Goal: Find contact information: Find contact information

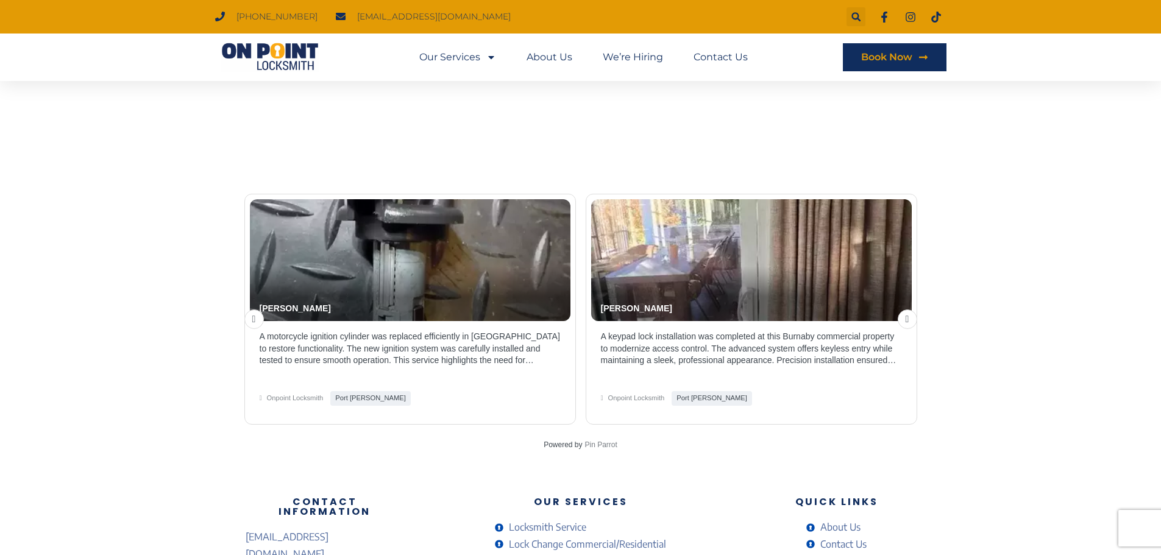
scroll to position [2579, 0]
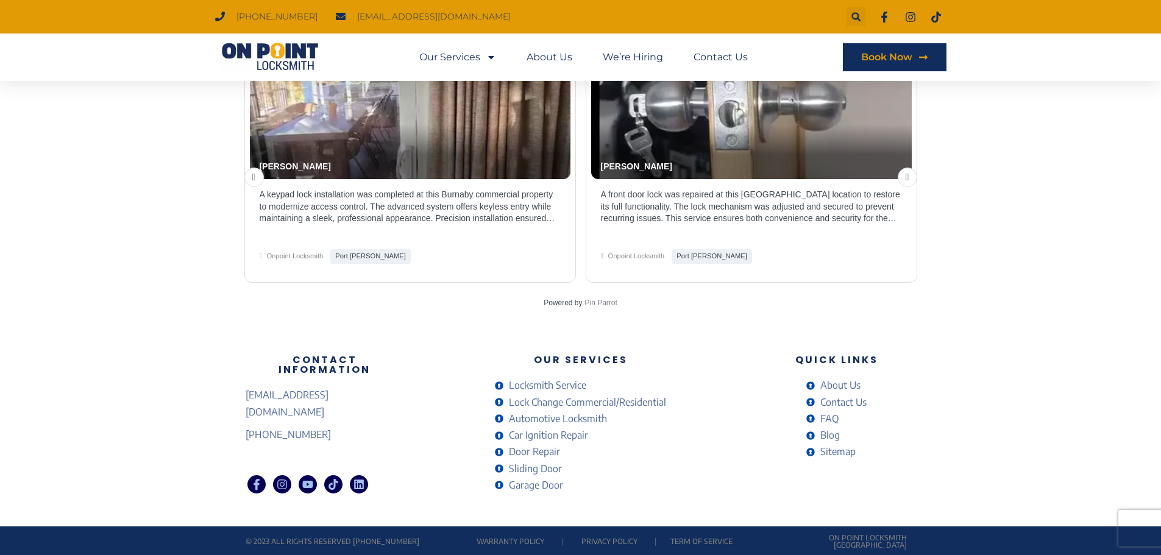
drag, startPoint x: 842, startPoint y: 402, endPoint x: 853, endPoint y: 415, distance: 16.8
click at [842, 402] on span "Contact Us" at bounding box center [841, 402] width 49 height 16
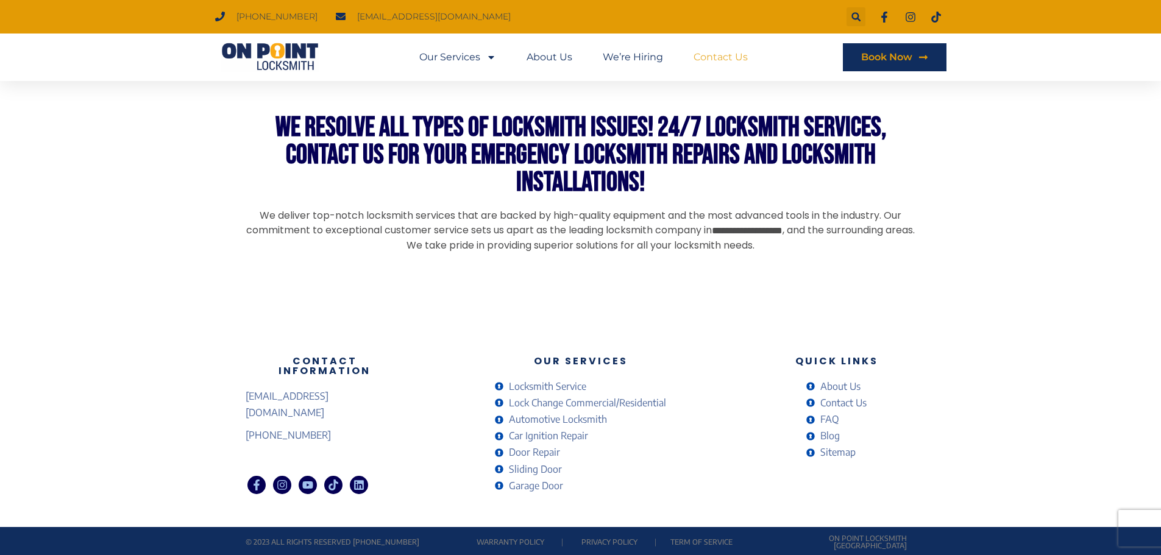
scroll to position [805, 0]
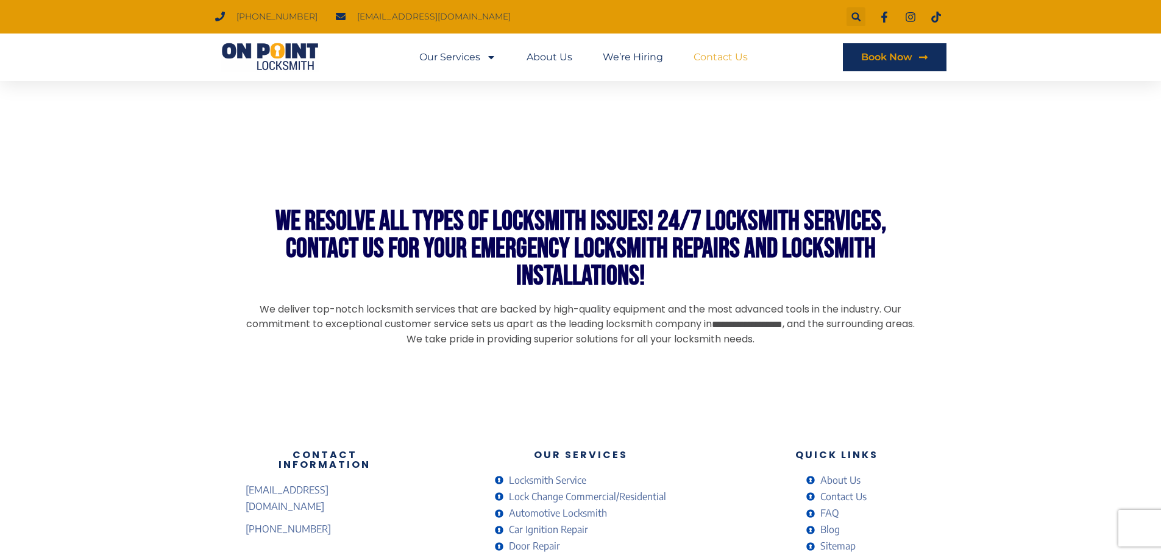
scroll to position [947, 0]
